Goal: Transaction & Acquisition: Obtain resource

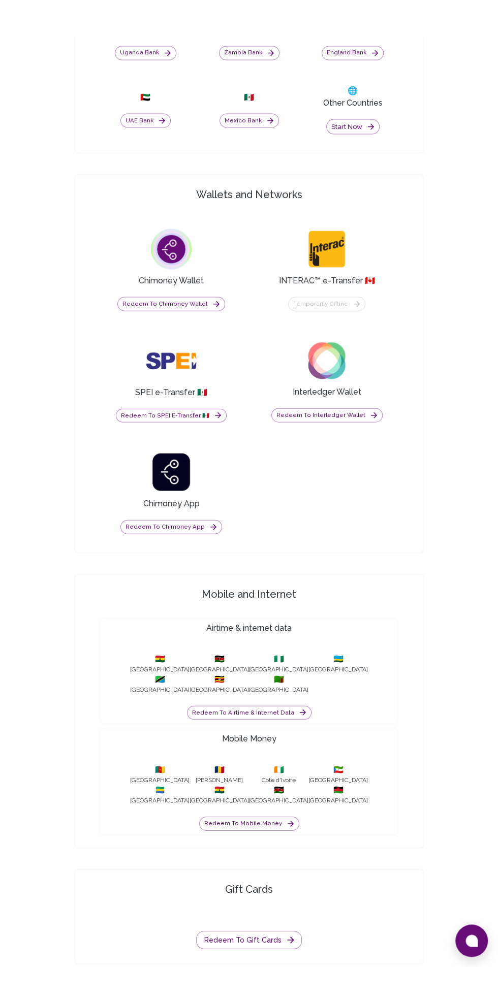
scroll to position [950, 0]
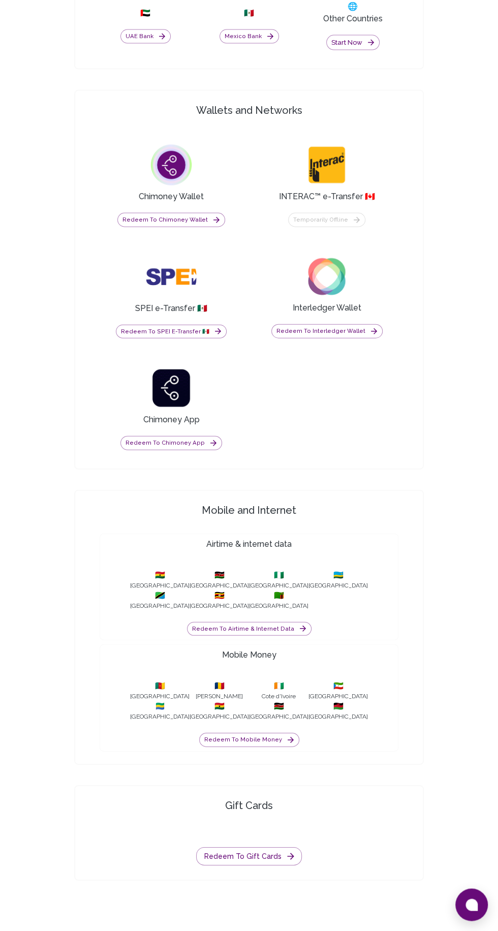
click at [263, 747] on button "Redeem to Mobile Money" at bounding box center [249, 739] width 100 height 14
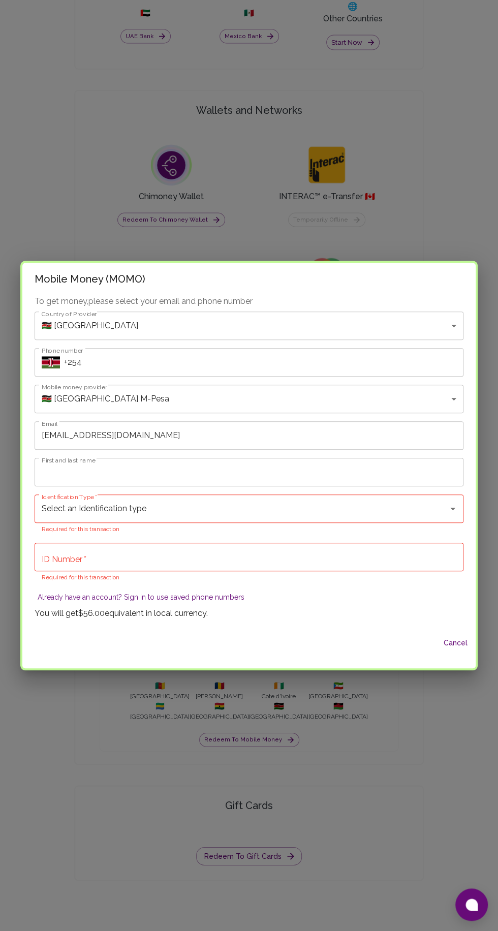
click at [444, 376] on body "Yay! You’ve got $56.00 ! Redeem to anything! Cashout options in 130+ Countries …" at bounding box center [249, 15] width 498 height 1930
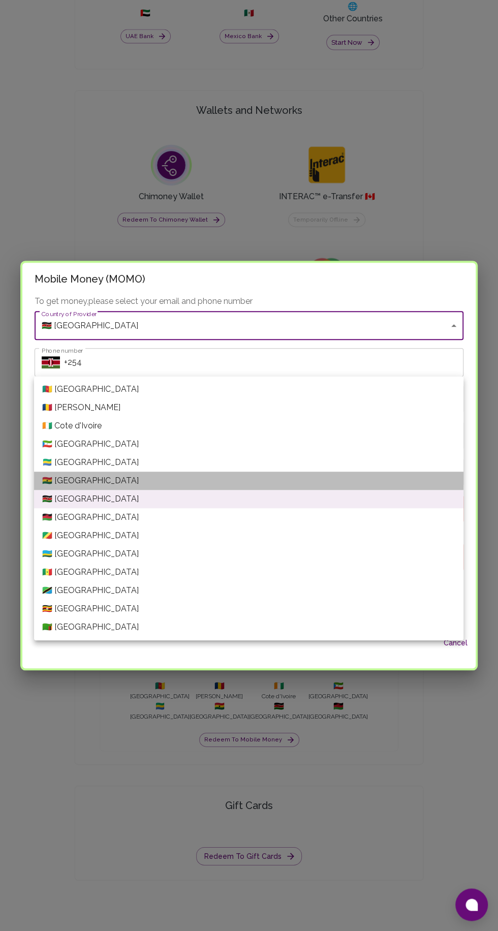
click at [102, 477] on li "🇬🇭 Ghana" at bounding box center [248, 480] width 429 height 18
type input "Ghana"
type input "Ghana---VODAFONE"
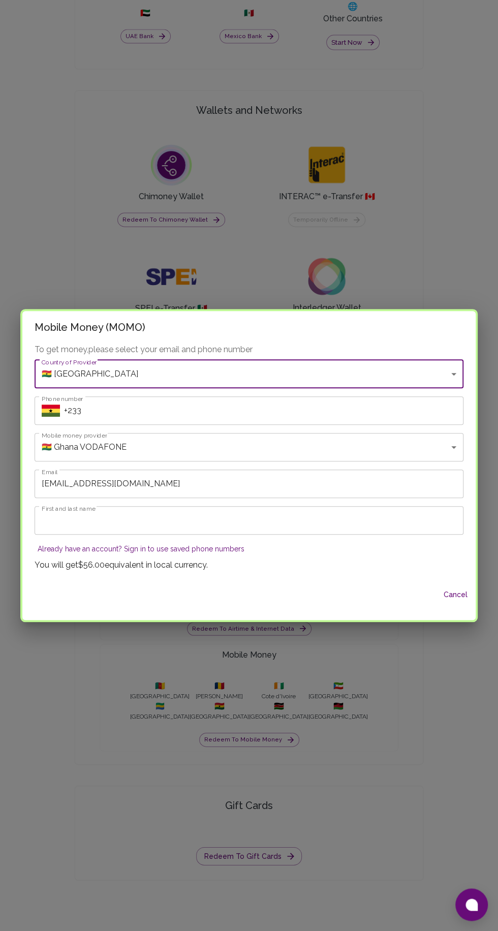
click at [201, 425] on input "+233" at bounding box center [263, 410] width 399 height 28
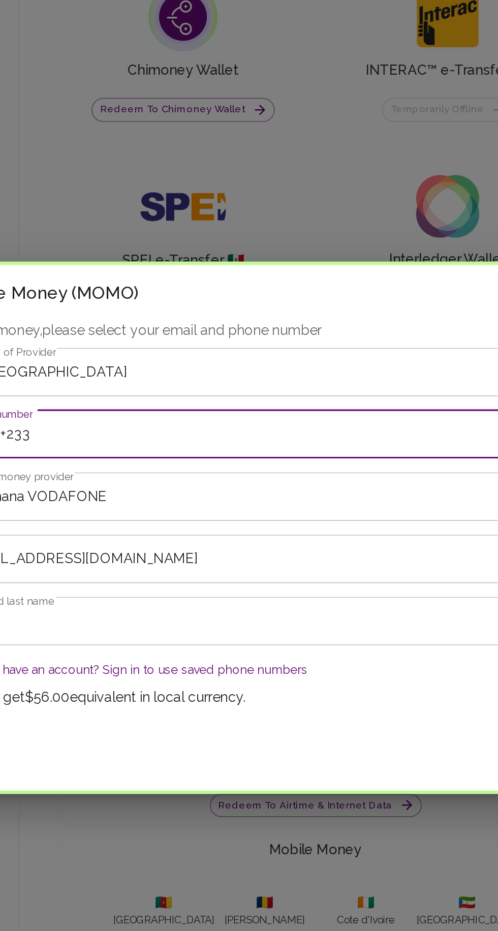
click at [121, 414] on input "+233" at bounding box center [263, 410] width 399 height 28
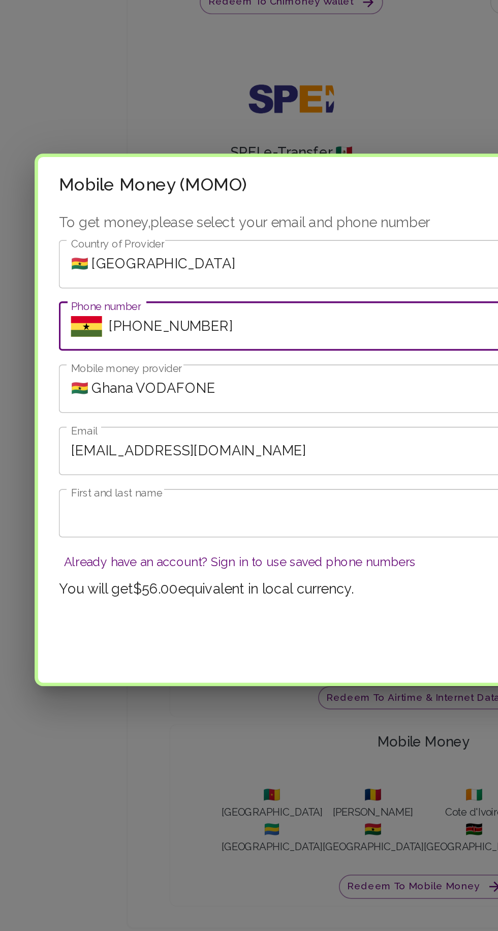
type input "+233205203973"
click at [153, 519] on input "First and last name" at bounding box center [249, 520] width 429 height 28
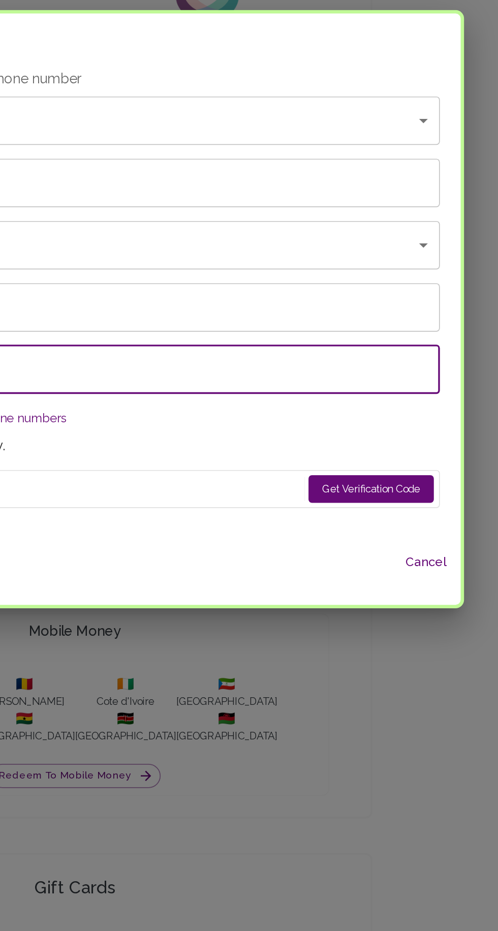
type input "Abubakar Seidu"
click at [435, 571] on button "Get Verification Code" at bounding box center [423, 571] width 74 height 16
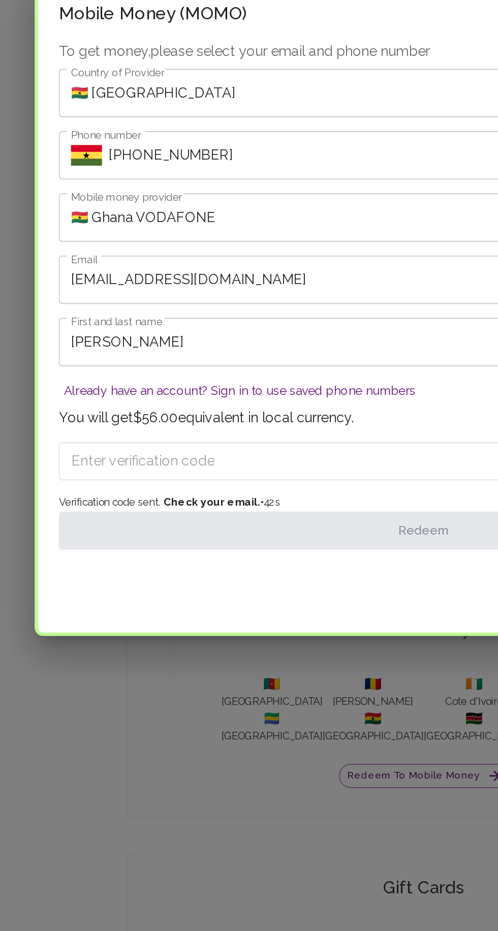
click at [99, 555] on input "Enter verification code" at bounding box center [214, 555] width 345 height 16
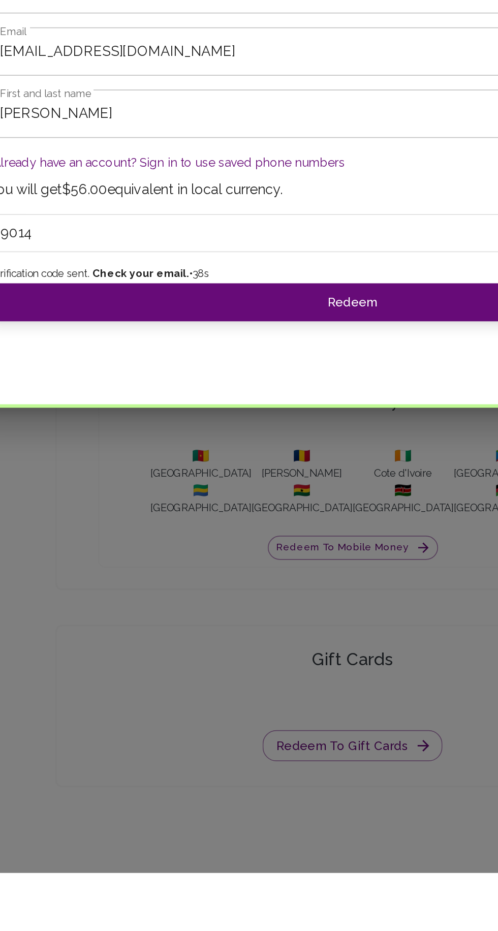
type input "9014"
click at [275, 601] on button "Redeem" at bounding box center [249, 595] width 429 height 22
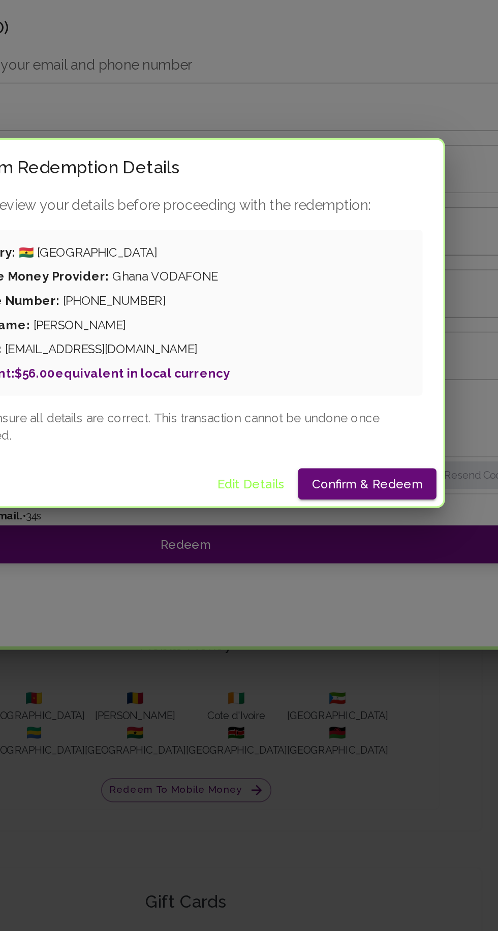
click at [362, 563] on button "Confirm & Redeem" at bounding box center [355, 560] width 81 height 19
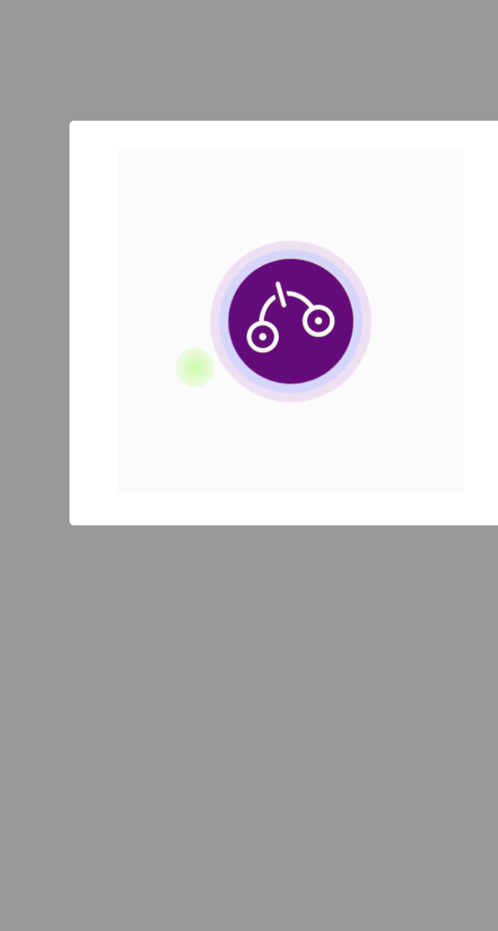
scroll to position [72, 0]
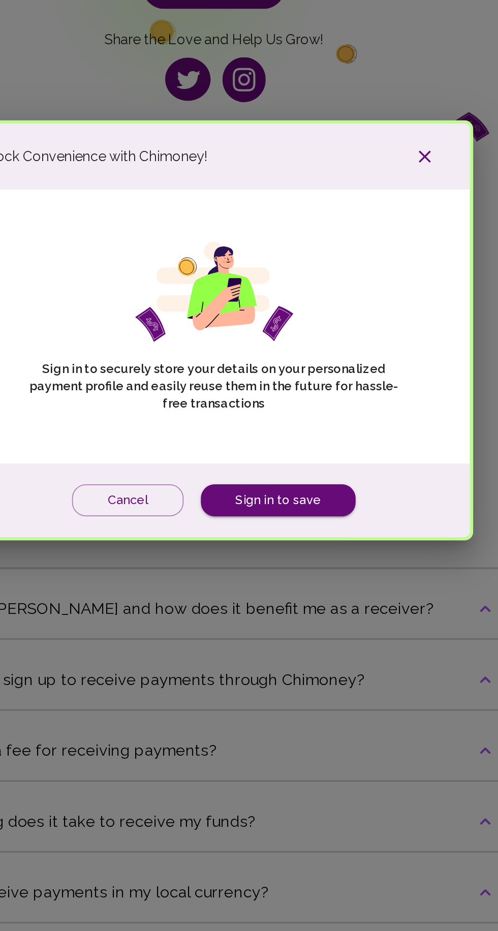
click at [303, 561] on link "Sign in to save" at bounding box center [286, 565] width 91 height 19
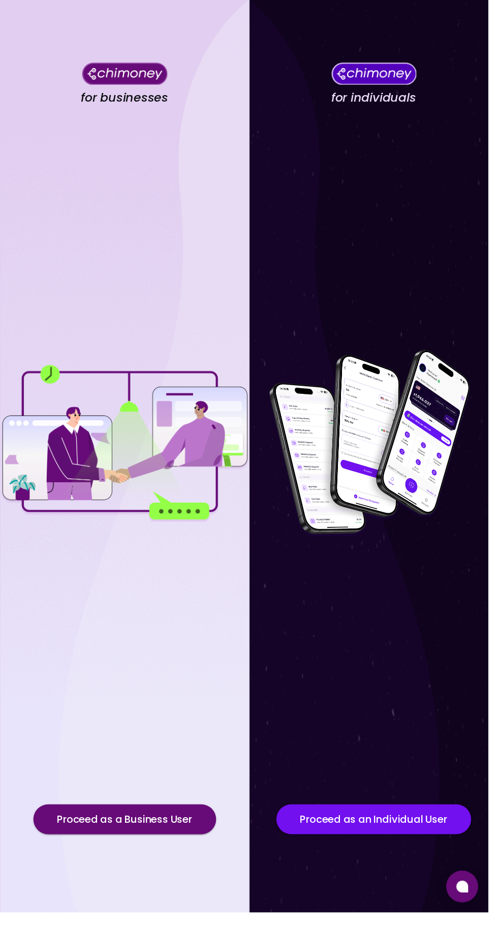
click at [396, 851] on button "Proceed as an Individual User" at bounding box center [381, 835] width 199 height 30
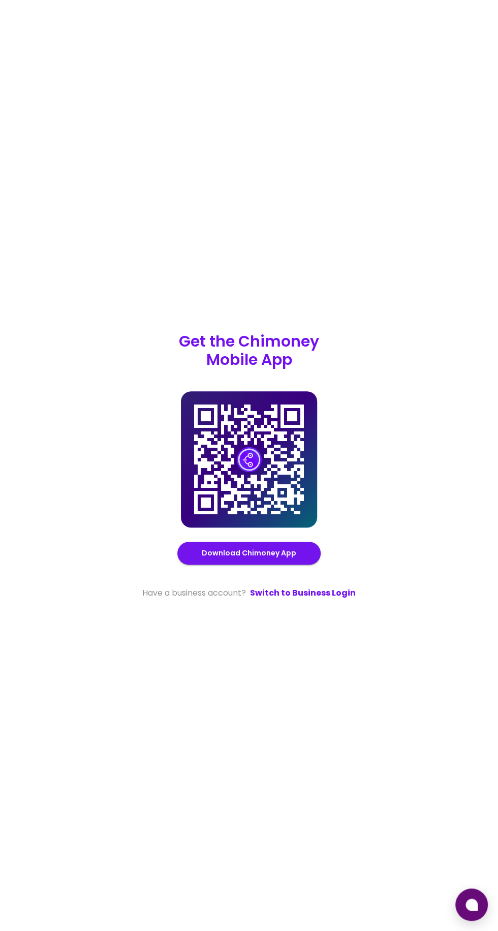
click at [471, 895] on button at bounding box center [471, 904] width 33 height 33
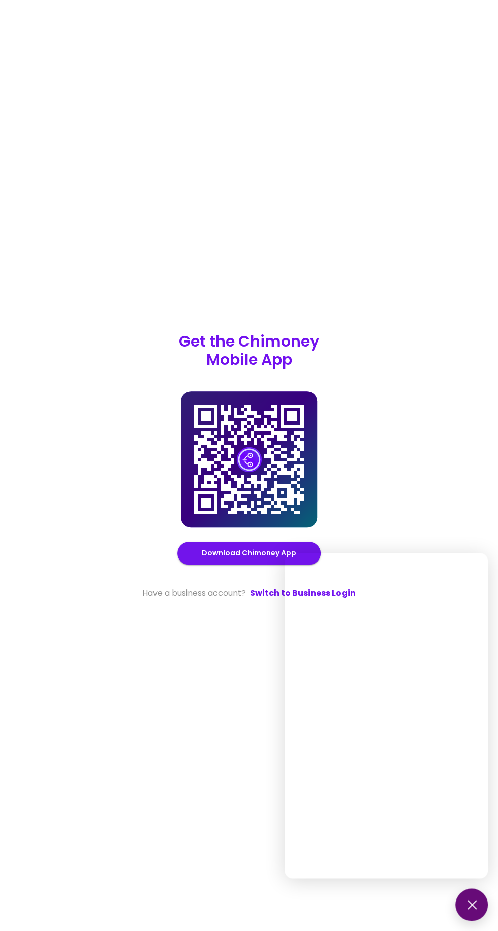
click at [419, 471] on div "Get the Chimoney Mobile App Chimoney Mobile App Download Chimoney App Have a bu…" at bounding box center [249, 465] width 498 height 931
click at [449, 463] on div "Get the Chimoney Mobile App Chimoney Mobile App Download Chimoney App Have a bu…" at bounding box center [249, 465] width 498 height 931
click at [463, 437] on div "Get the Chimoney Mobile App Chimoney Mobile App Download Chimoney App Have a bu…" at bounding box center [249, 465] width 498 height 931
click at [204, 758] on div "Get the Chimoney Mobile App Chimoney Mobile App Download Chimoney App Have a bu…" at bounding box center [249, 465] width 498 height 931
click at [443, 920] on div "Get the Chimoney Mobile App Chimoney Mobile App Download Chimoney App Have a bu…" at bounding box center [249, 465] width 498 height 931
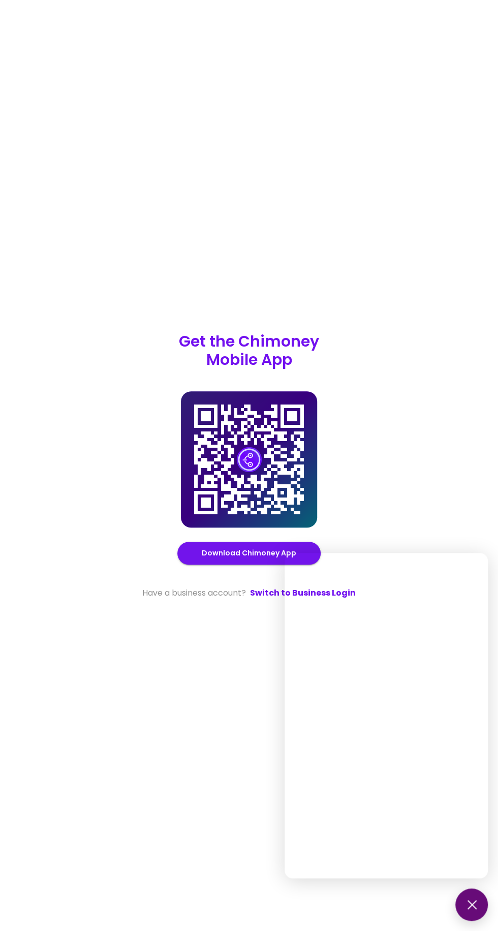
click at [475, 909] on button at bounding box center [471, 904] width 33 height 33
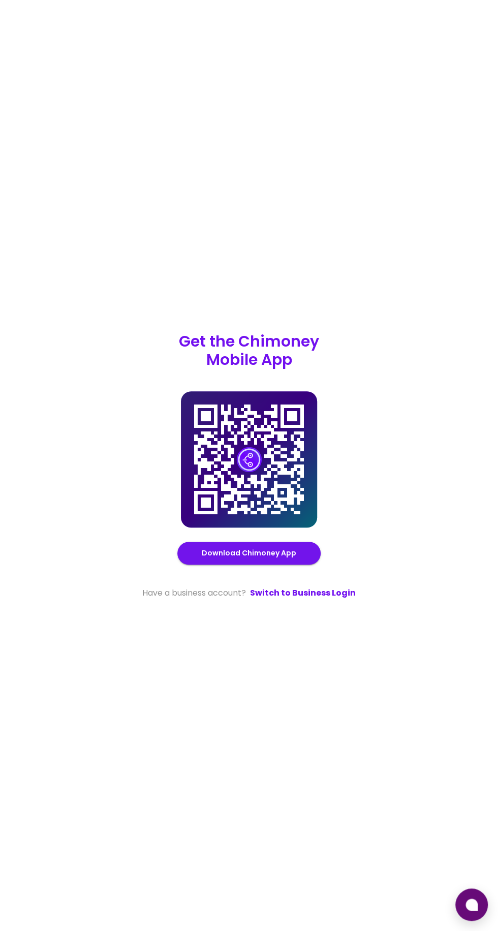
click at [471, 893] on button at bounding box center [471, 904] width 33 height 33
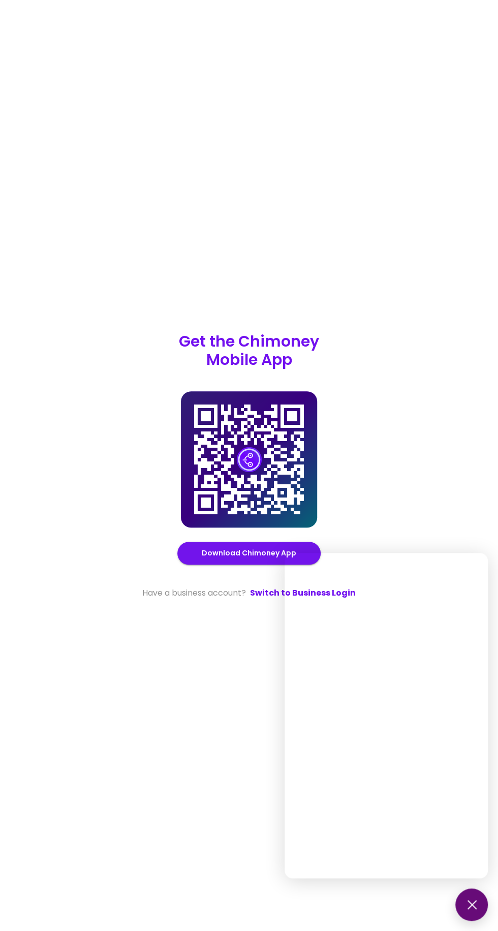
click at [465, 910] on button at bounding box center [471, 904] width 33 height 33
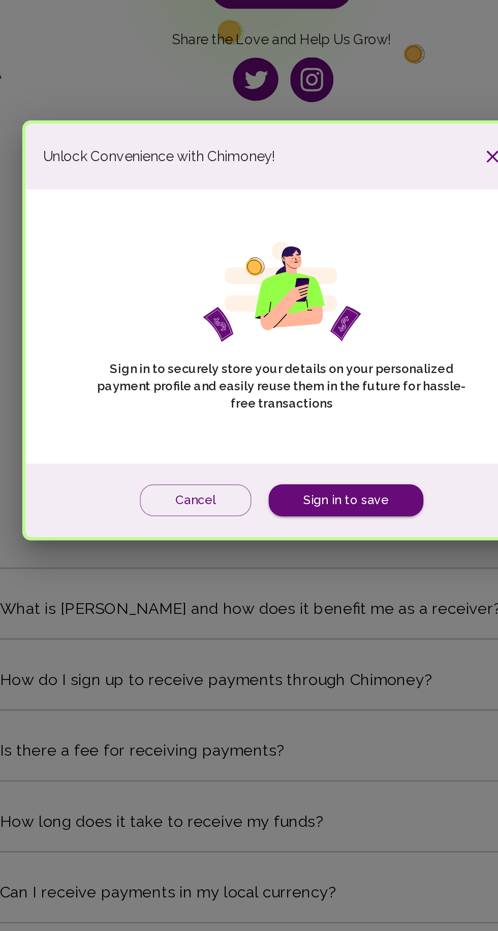
click at [206, 567] on button "Cancel" at bounding box center [199, 565] width 66 height 19
